Goal: Transaction & Acquisition: Purchase product/service

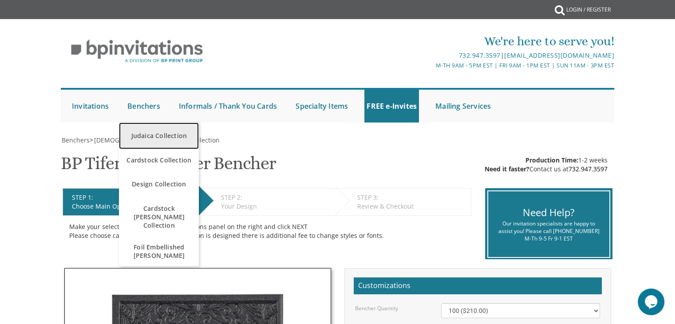
click at [154, 132] on link "Judaica Collection" at bounding box center [159, 136] width 80 height 27
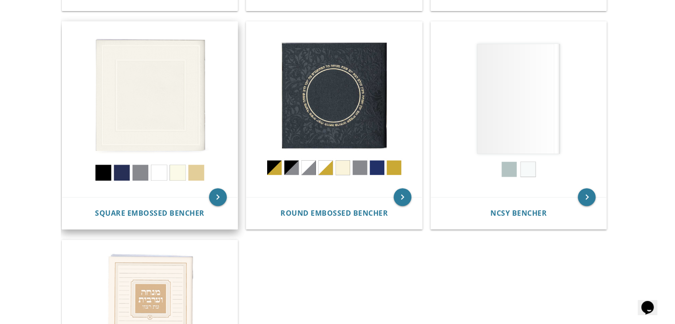
scroll to position [401, 0]
click at [214, 111] on img at bounding box center [150, 109] width 176 height 176
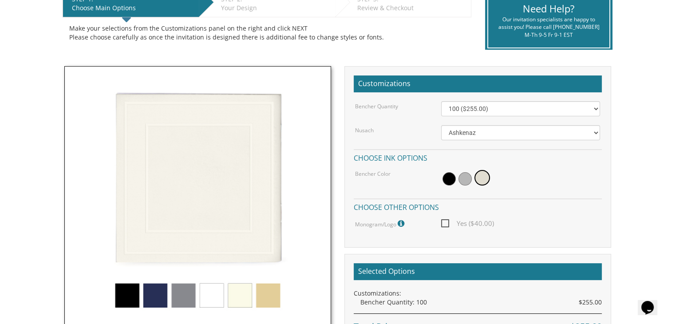
scroll to position [231, 0]
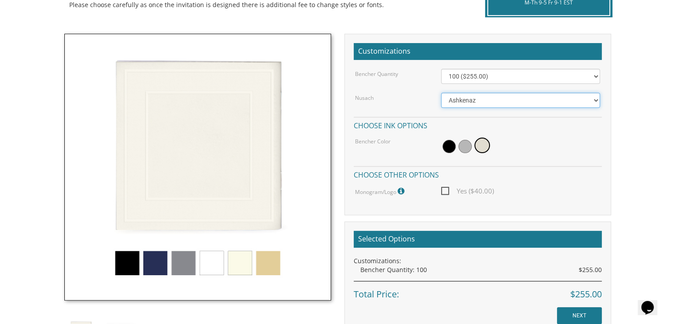
click at [528, 99] on select "Ashkenaz [PERSON_NAME]" at bounding box center [520, 100] width 159 height 15
click at [639, 96] on body "My Cart {{shoppingcart.totalQuantityDisplay}} Total: {{shoppingcart.subtotal}} …" at bounding box center [337, 216] width 675 height 895
click at [252, 135] on img at bounding box center [197, 167] width 267 height 267
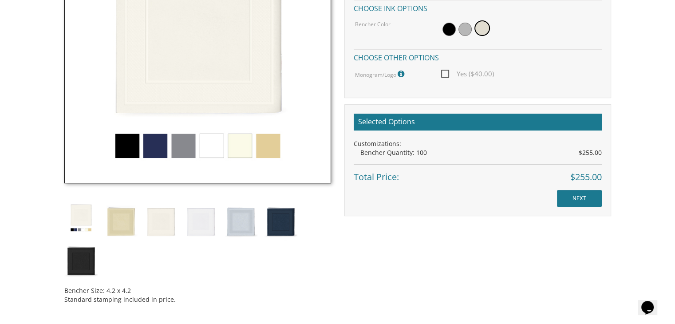
scroll to position [364, 0]
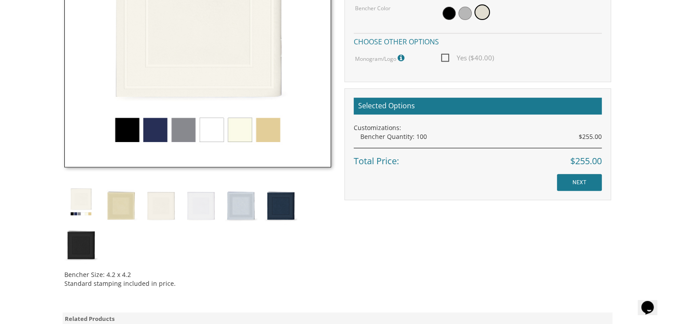
click at [206, 228] on div "Bencher Size: 4.2 x 4.2 Standard stamping included in price." at bounding box center [198, 98] width 280 height 394
click at [204, 218] on img at bounding box center [200, 204] width 33 height 39
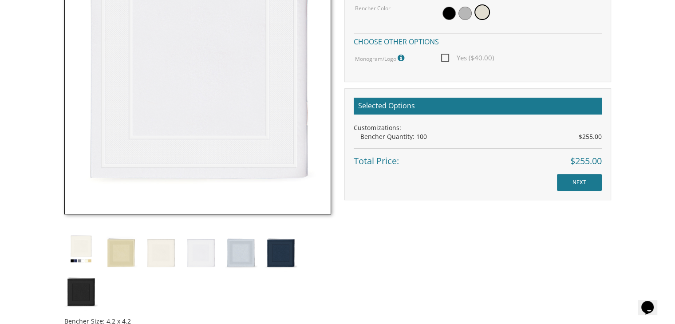
scroll to position [381, 0]
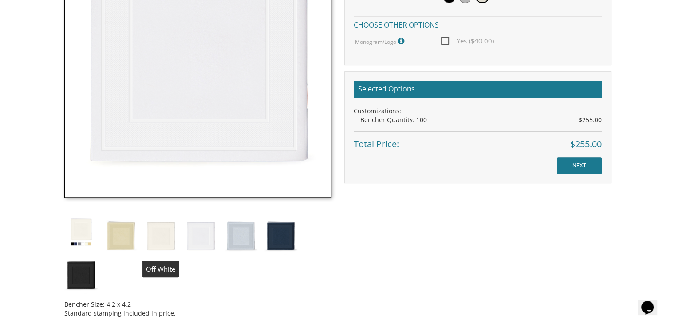
click at [163, 236] on img at bounding box center [160, 234] width 33 height 39
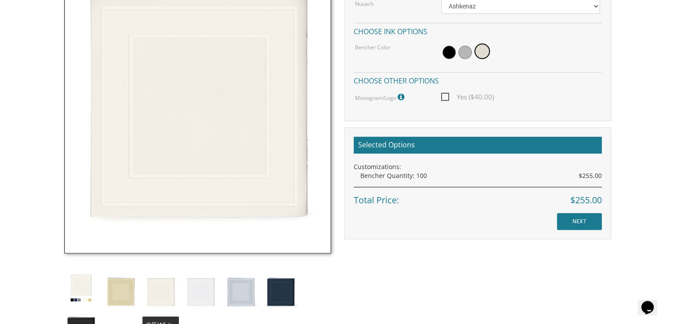
scroll to position [325, 0]
click at [201, 290] on img at bounding box center [200, 290] width 33 height 39
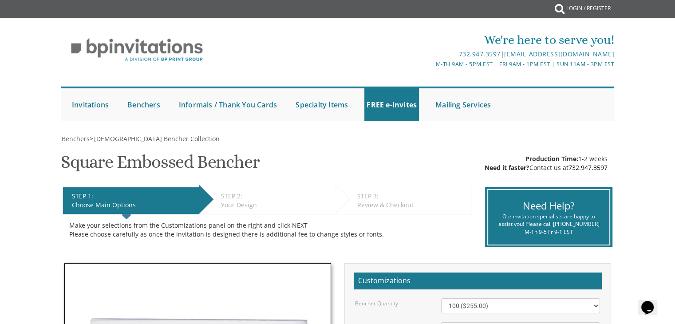
scroll to position [0, 0]
